Goal: Find specific page/section: Find specific page/section

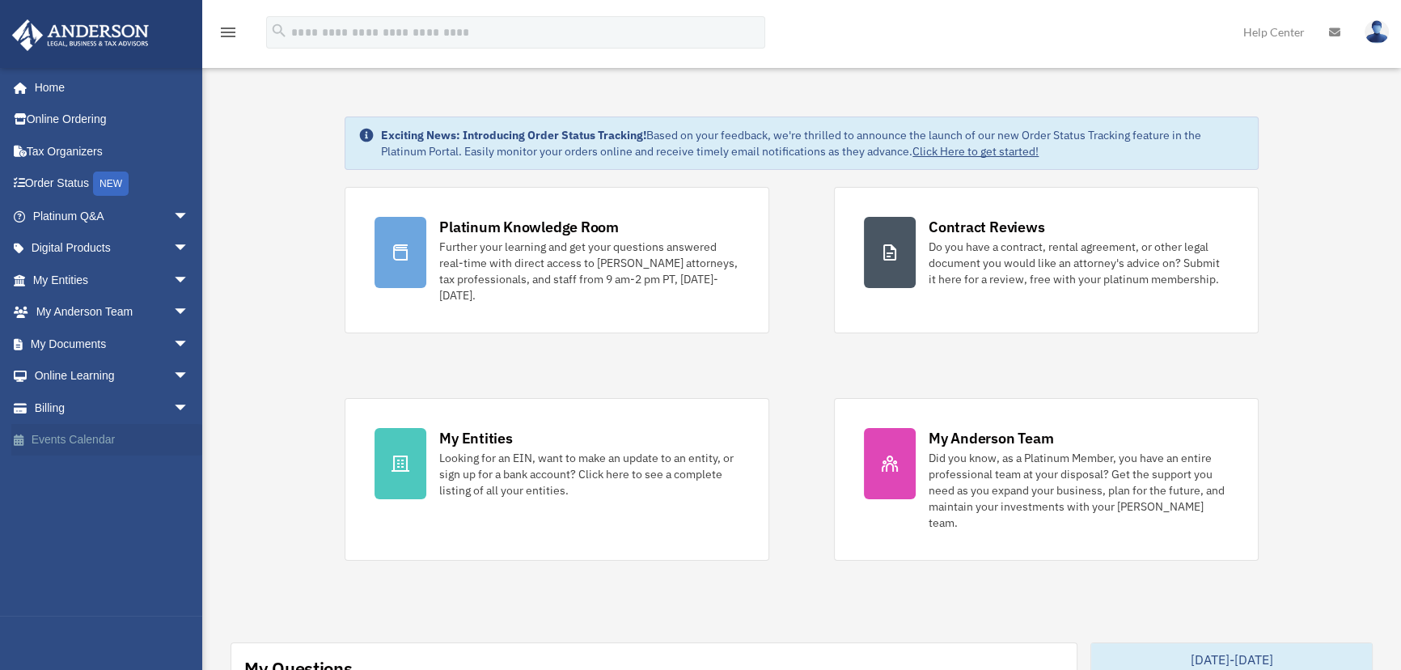
click at [100, 434] on link "Events Calendar" at bounding box center [112, 440] width 202 height 32
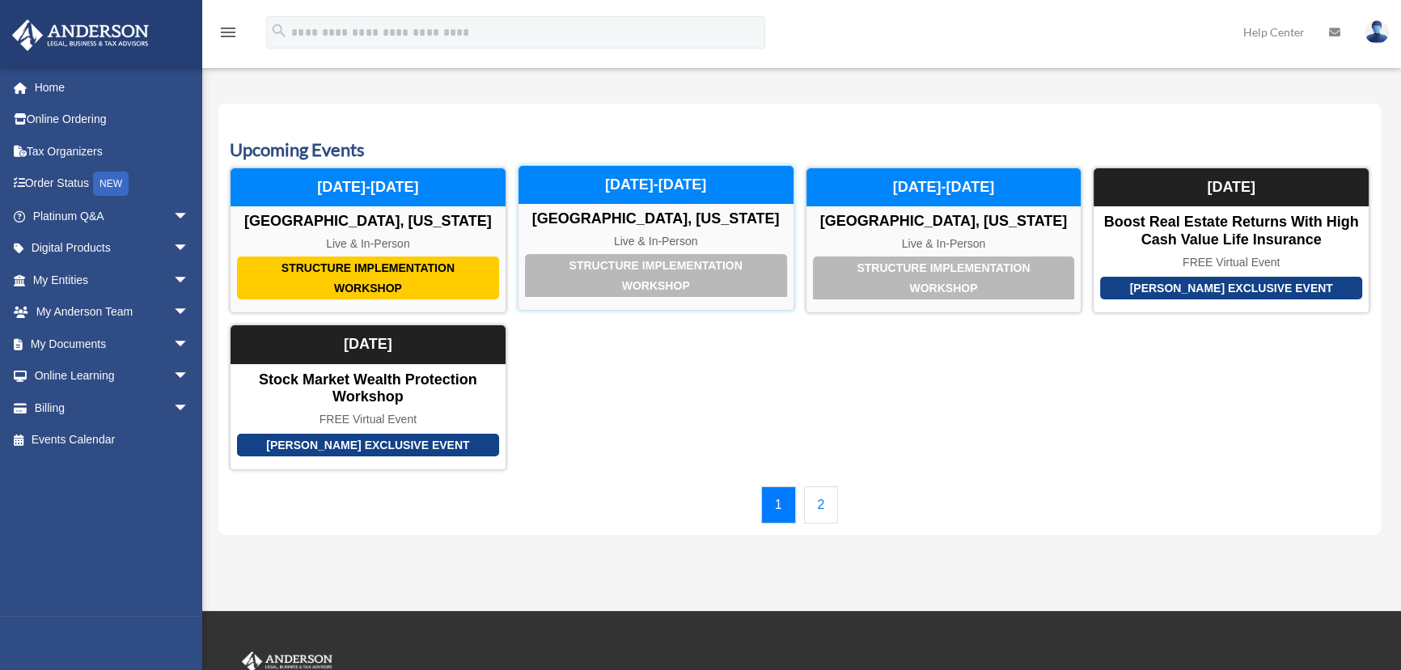
click at [686, 235] on div "Live & In-Person" at bounding box center [656, 242] width 275 height 14
click at [826, 509] on link "2" at bounding box center [821, 504] width 35 height 37
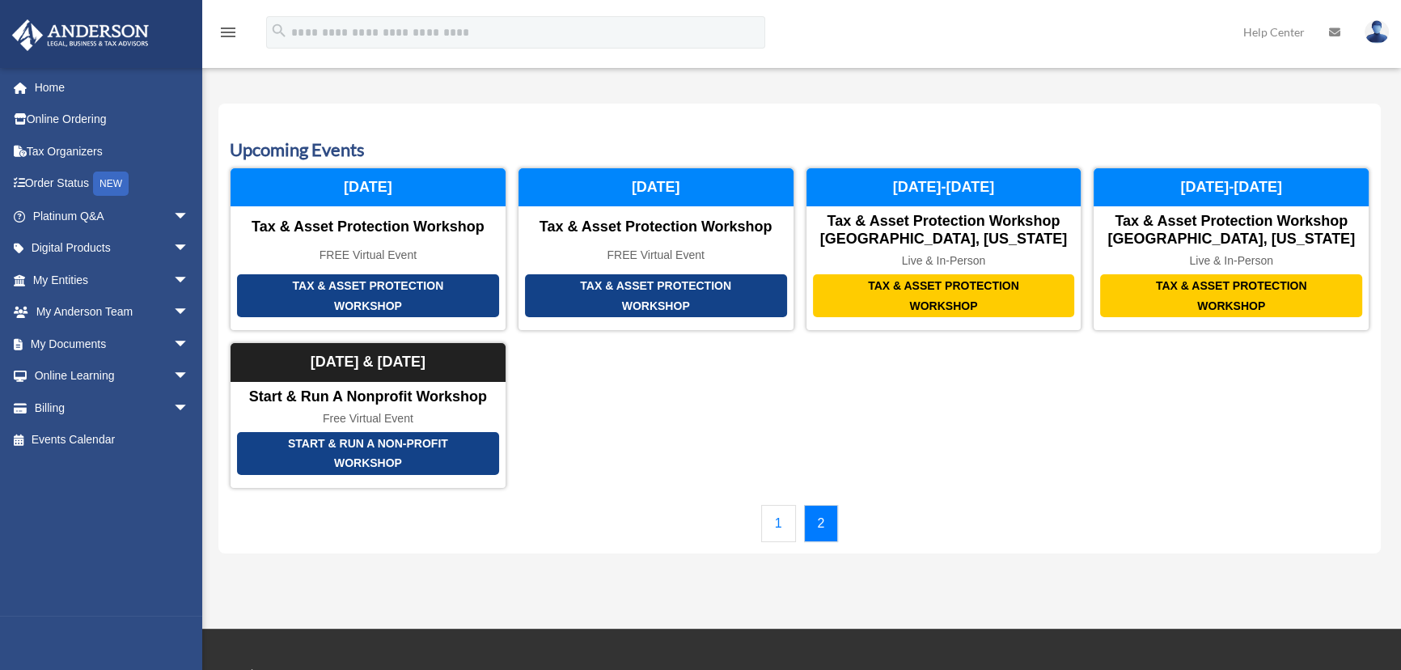
click at [780, 522] on link "1" at bounding box center [778, 523] width 35 height 37
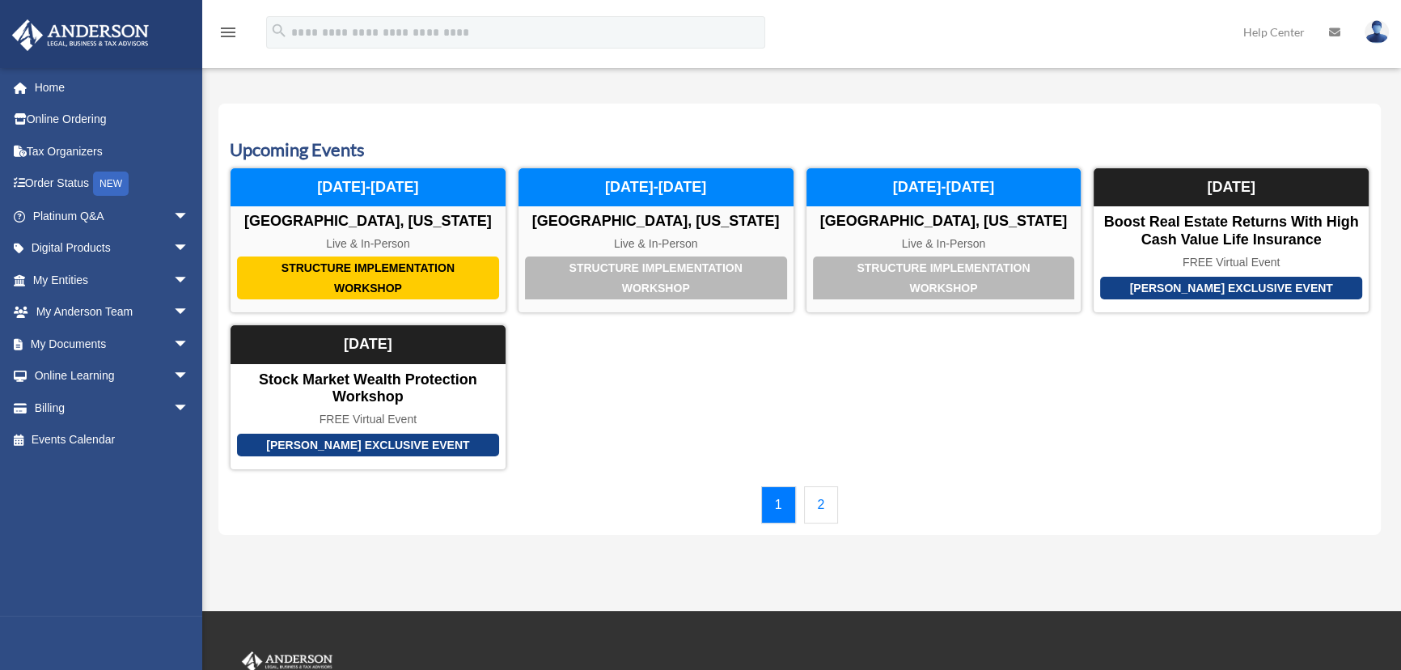
click at [816, 500] on link "2" at bounding box center [821, 504] width 35 height 37
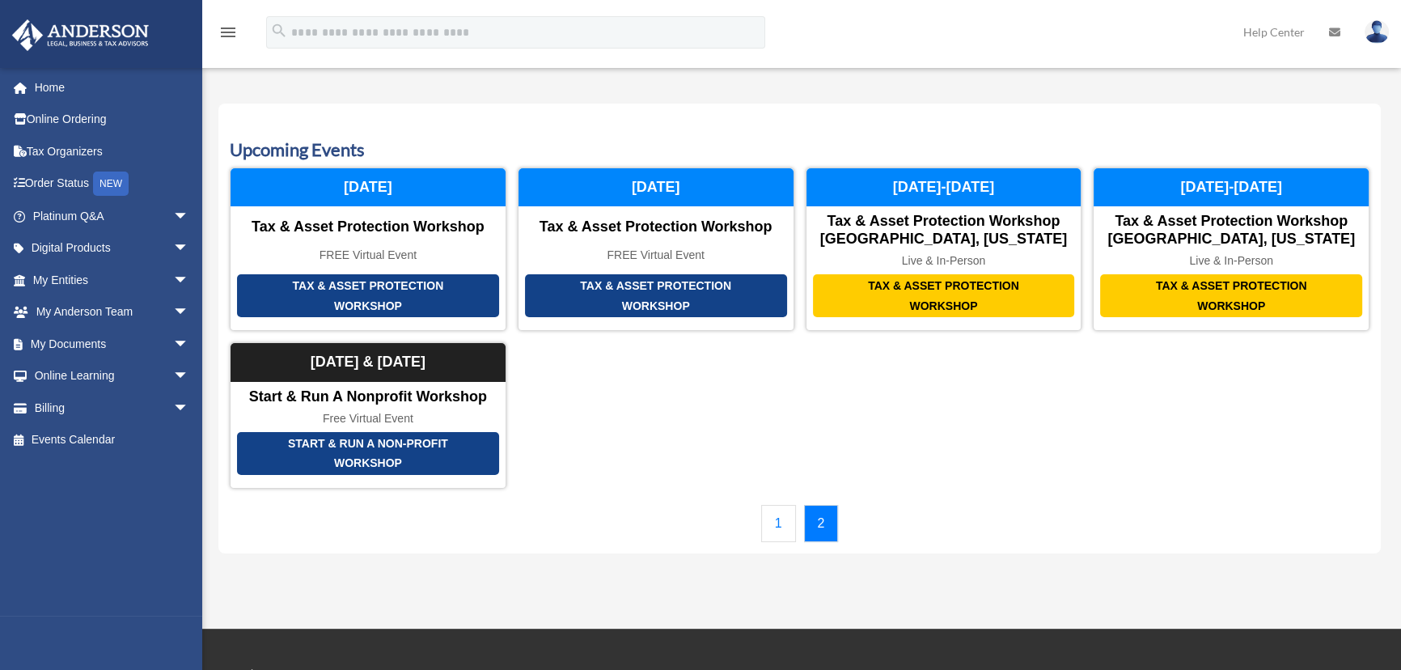
click at [777, 518] on link "1" at bounding box center [778, 523] width 35 height 37
